Goal: Find specific page/section: Find specific page/section

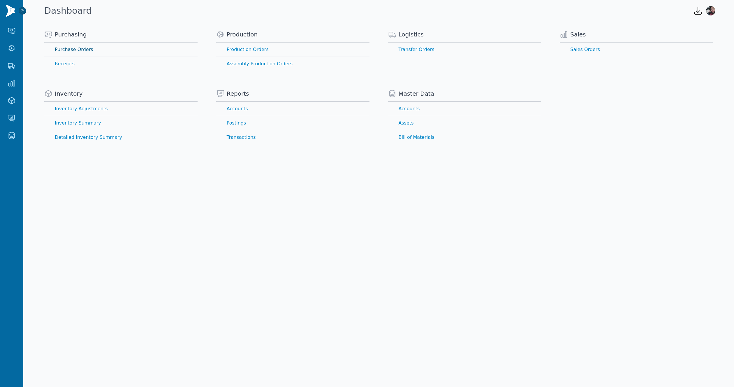
click at [73, 47] on link "Purchase Orders" at bounding box center [120, 50] width 153 height 14
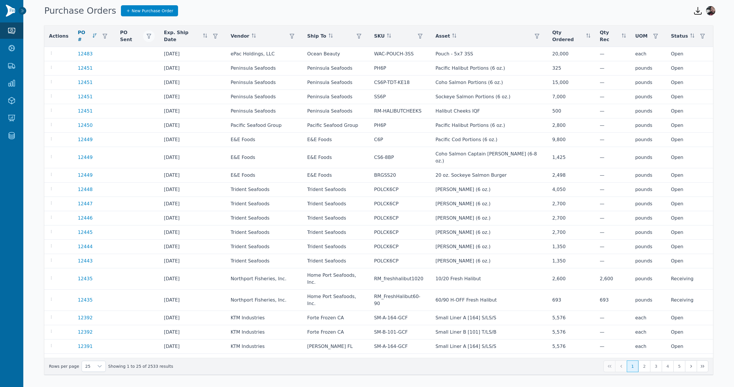
click at [151, 35] on icon "button" at bounding box center [149, 36] width 5 height 5
click at [202, 68] on span "Apply" at bounding box center [205, 67] width 12 height 6
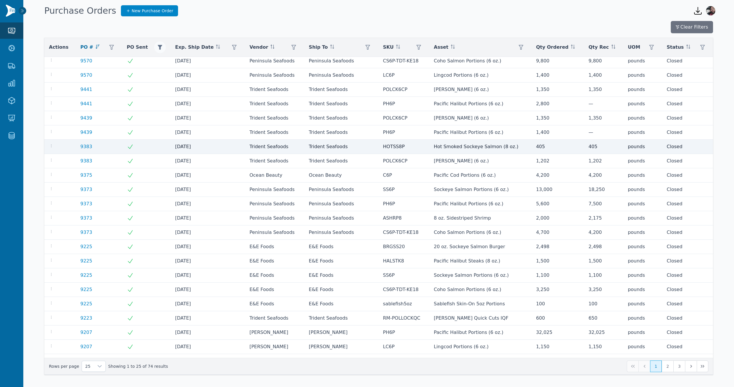
scroll to position [56, 0]
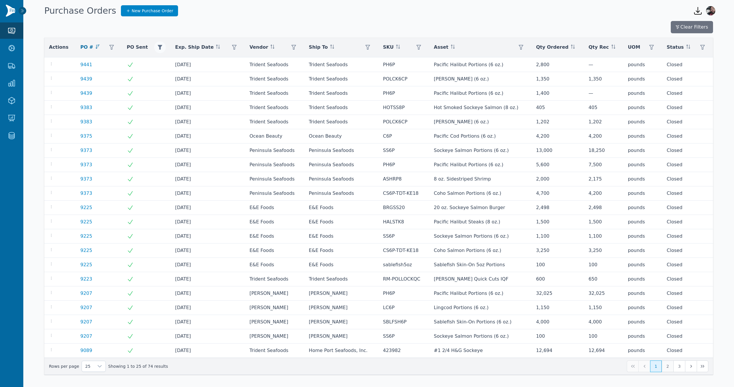
click at [670, 367] on button "2" at bounding box center [668, 366] width 12 height 12
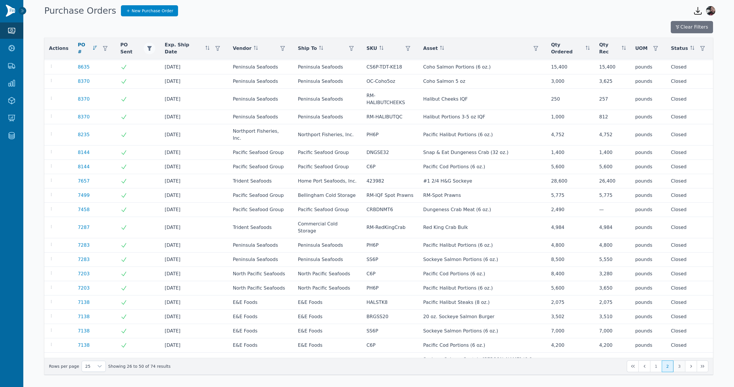
click at [681, 367] on button "3" at bounding box center [680, 366] width 12 height 12
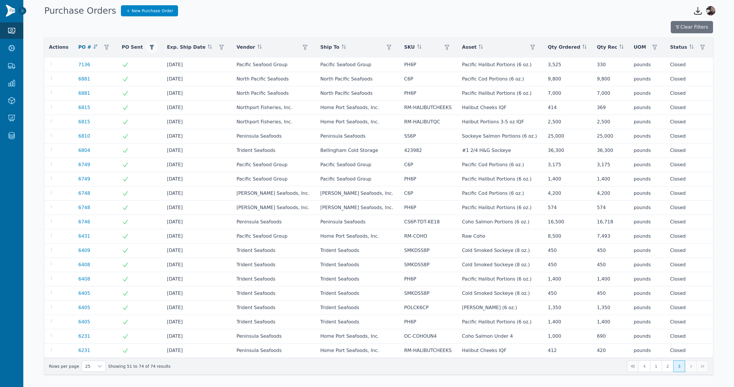
scroll to position [42, 0]
click at [633, 368] on button "First Page" at bounding box center [633, 366] width 12 height 12
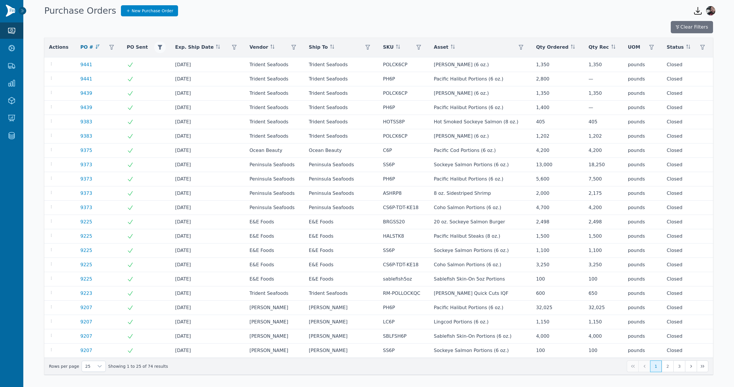
click at [158, 48] on icon "button" at bounding box center [160, 47] width 5 height 5
click at [164, 78] on button "Clear" at bounding box center [167, 79] width 17 height 10
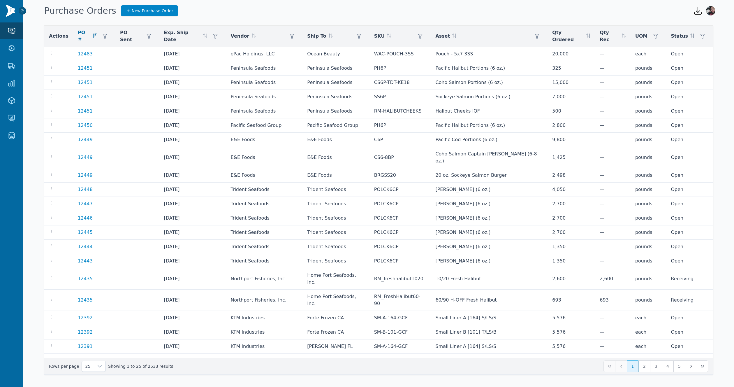
click at [347, 18] on div "Purchase Orders New Purchase Order" at bounding box center [364, 11] width 645 height 16
